Goal: Transaction & Acquisition: Download file/media

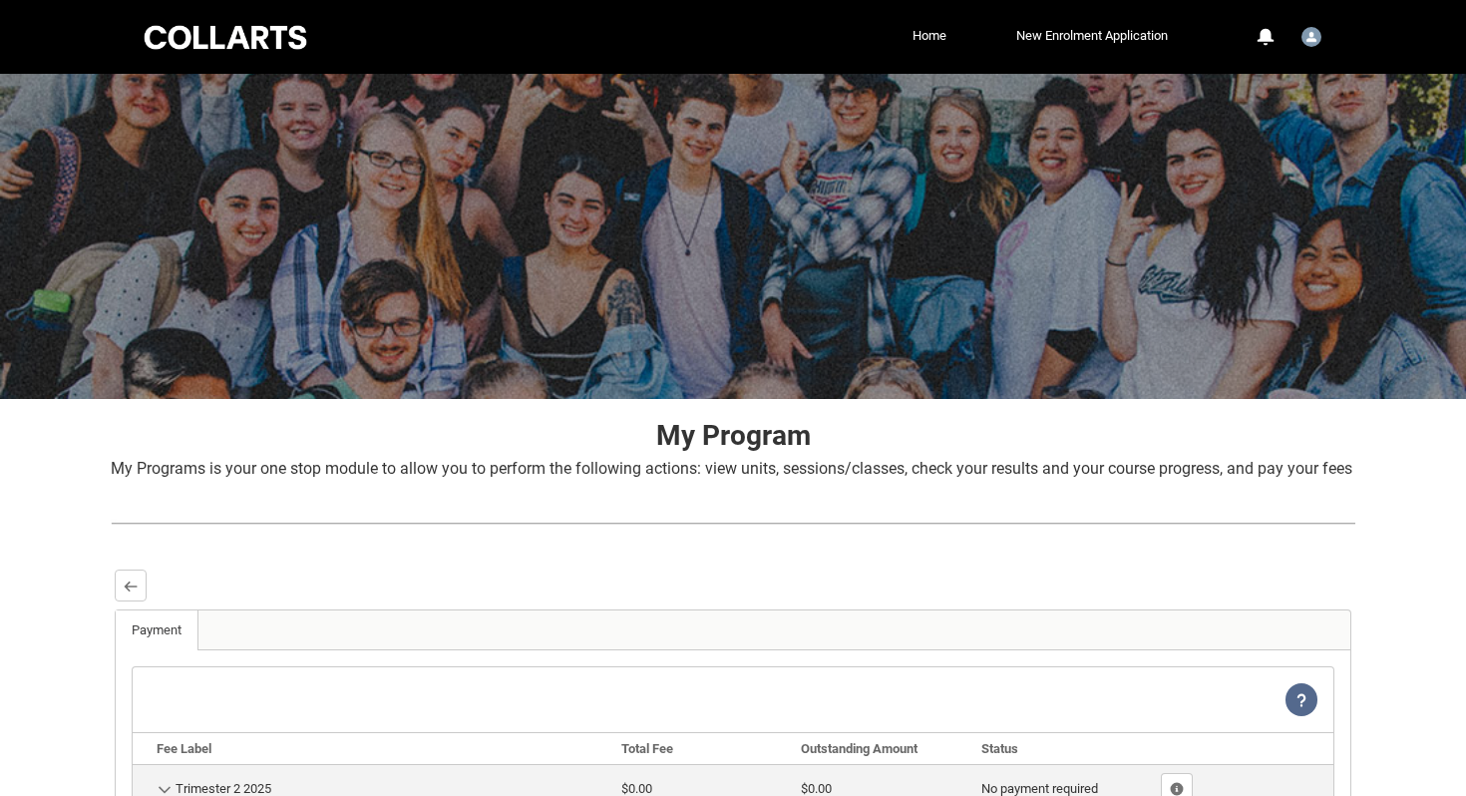
click at [216, 54] on div "Collarts Education Community Home New Enrolment Application More 0 Notification…" at bounding box center [734, 37] width 1186 height 74
click at [238, 52] on div at bounding box center [226, 37] width 170 height 31
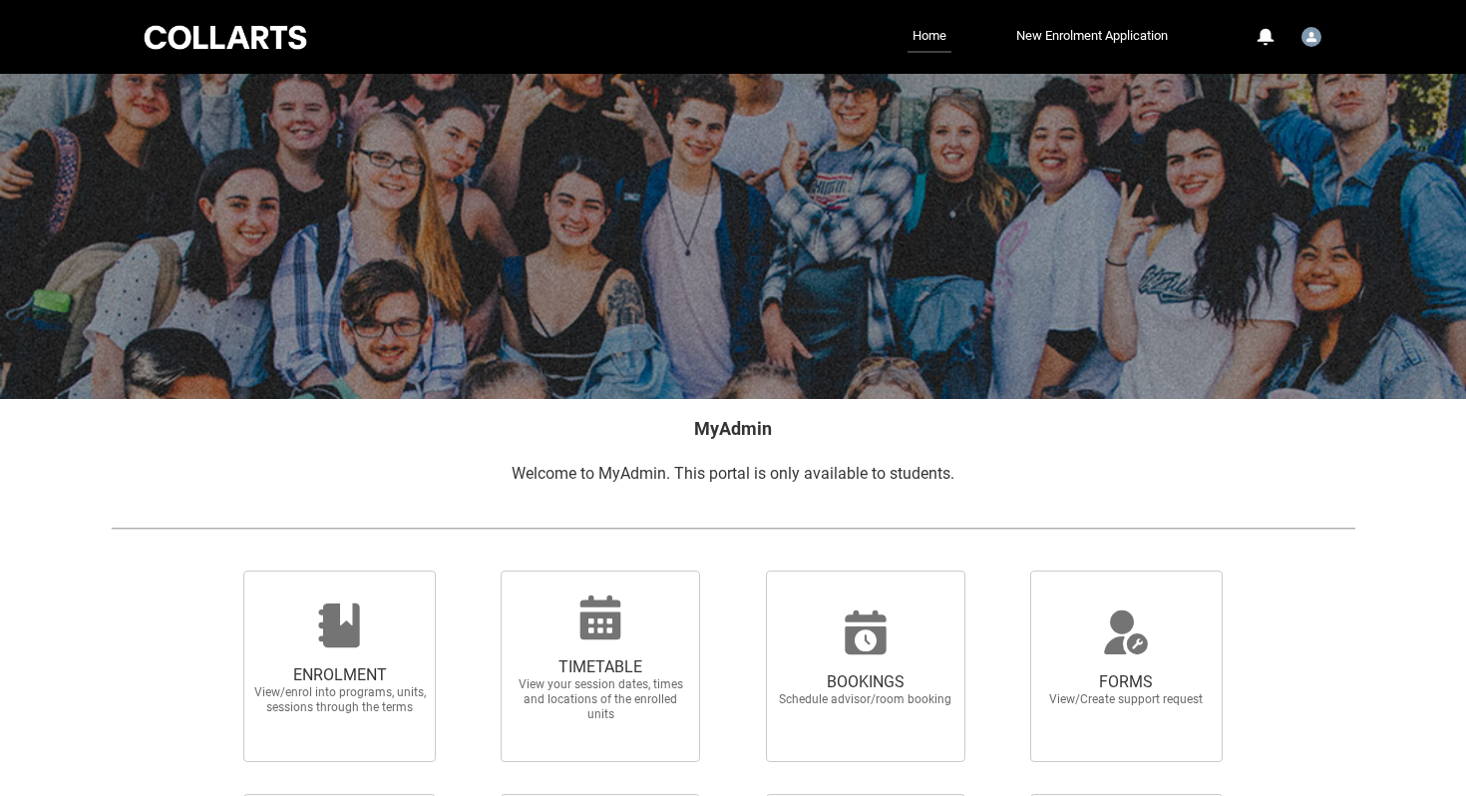
scroll to position [286, 0]
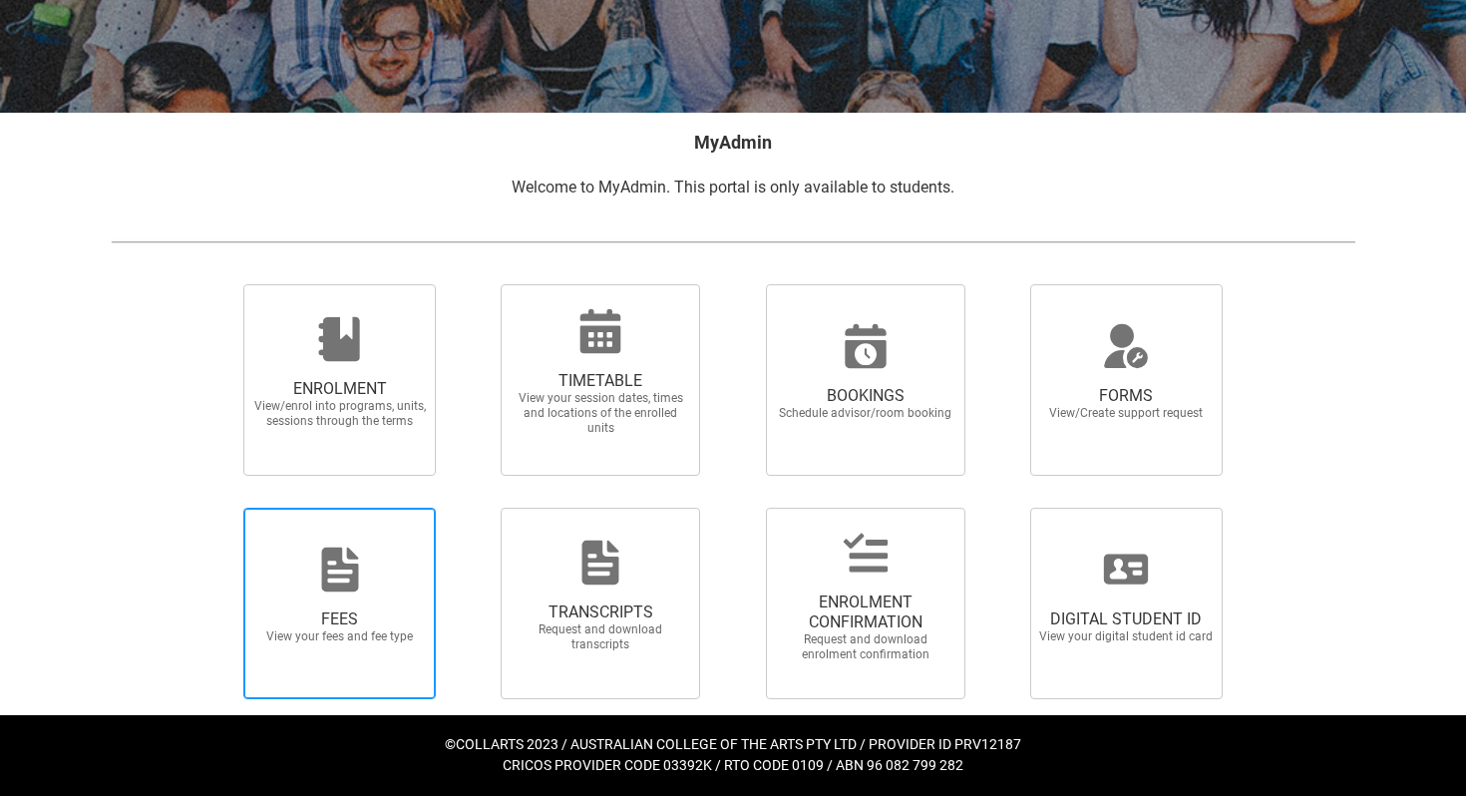
click at [334, 558] on icon at bounding box center [339, 570] width 37 height 44
click at [219, 508] on input "FEES View your fees and fee type" at bounding box center [218, 507] width 1 height 1
radio input "true"
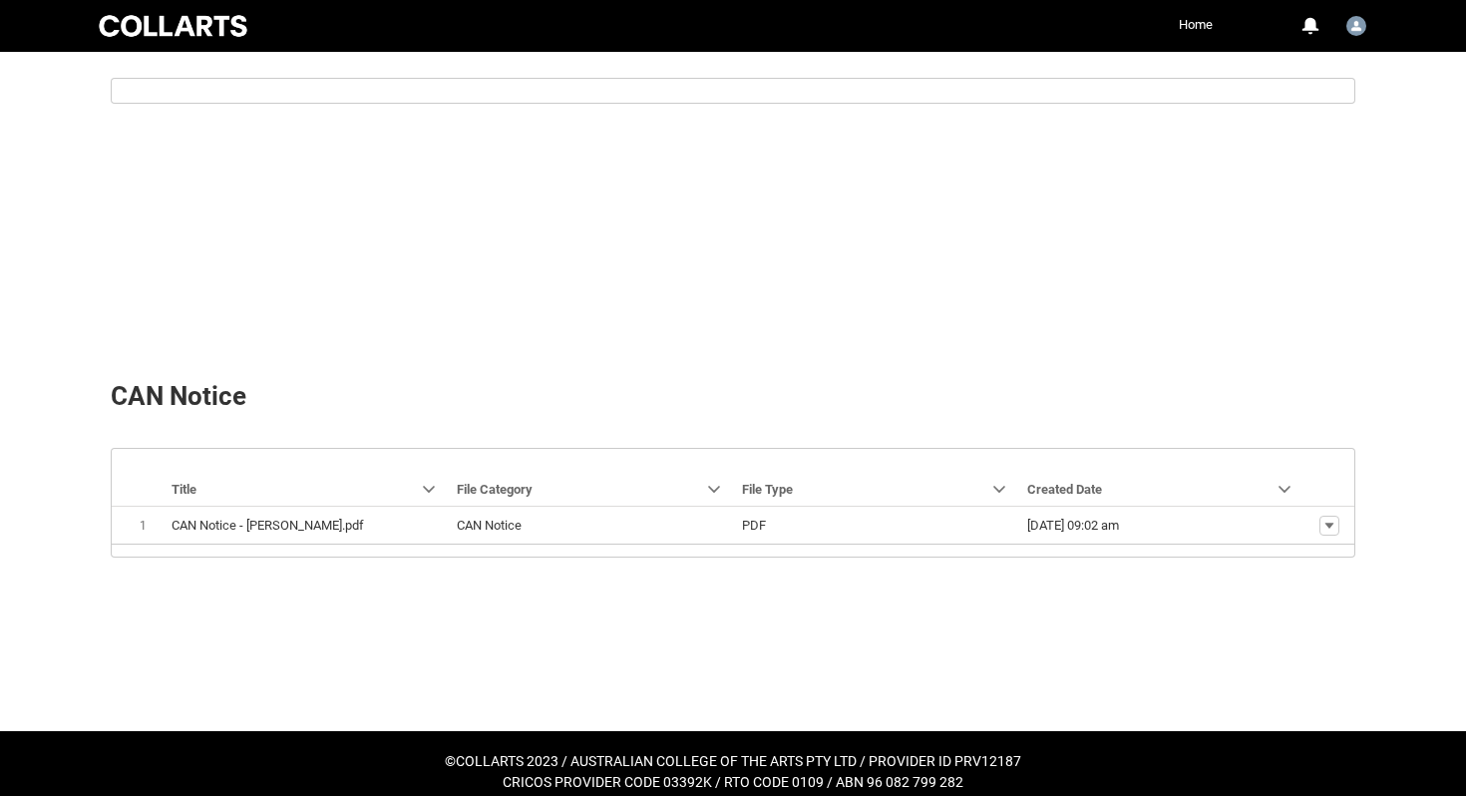
scroll to position [688, 0]
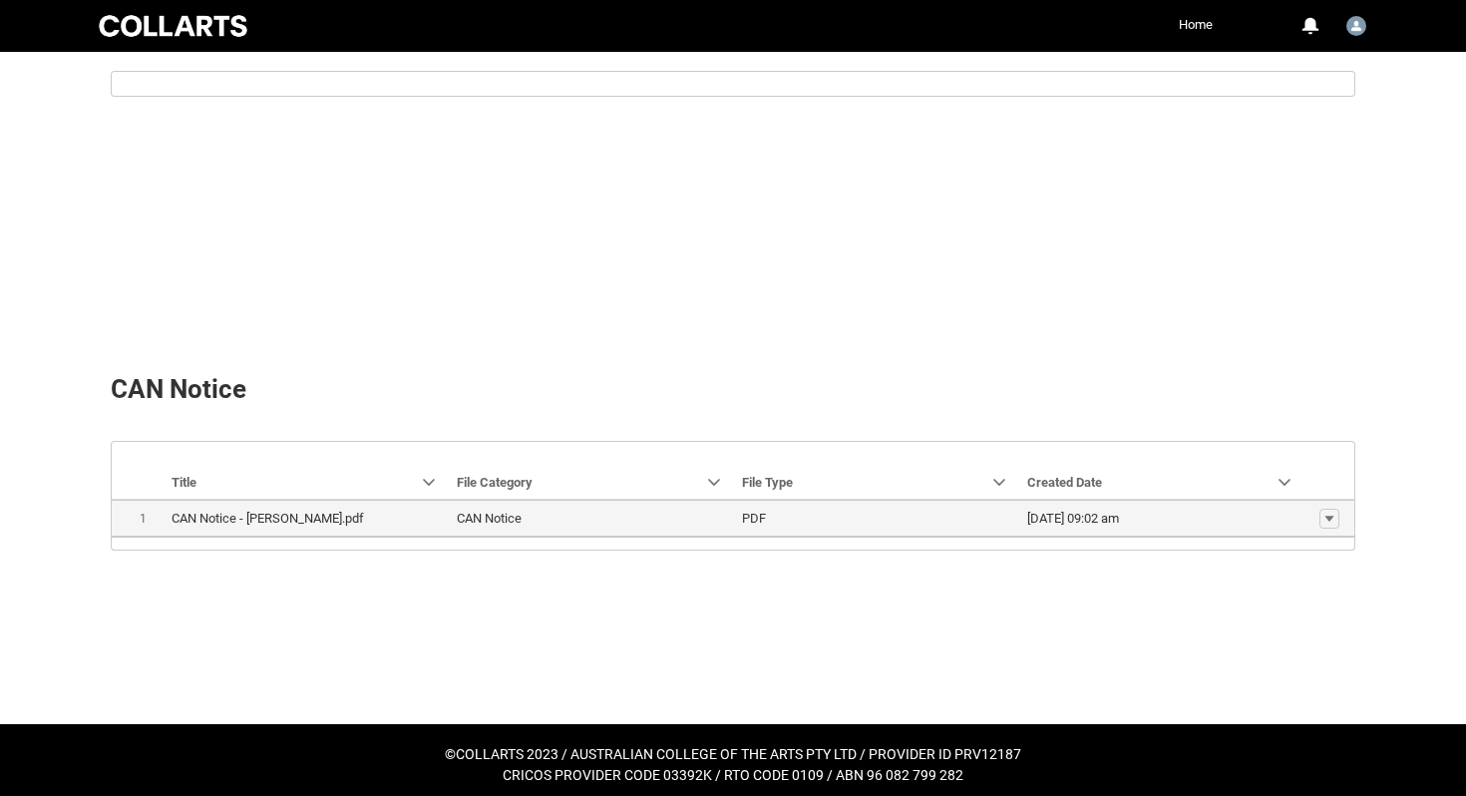
click at [361, 514] on lightning-base-formatted-text "CAN Notice - [PERSON_NAME].pdf" at bounding box center [268, 518] width 192 height 15
click at [1327, 518] on lightning-primitive-icon "button" at bounding box center [1329, 519] width 12 height 14
click at [1315, 517] on link "Download" at bounding box center [1292, 514] width 94 height 34
